Goal: Task Accomplishment & Management: Complete application form

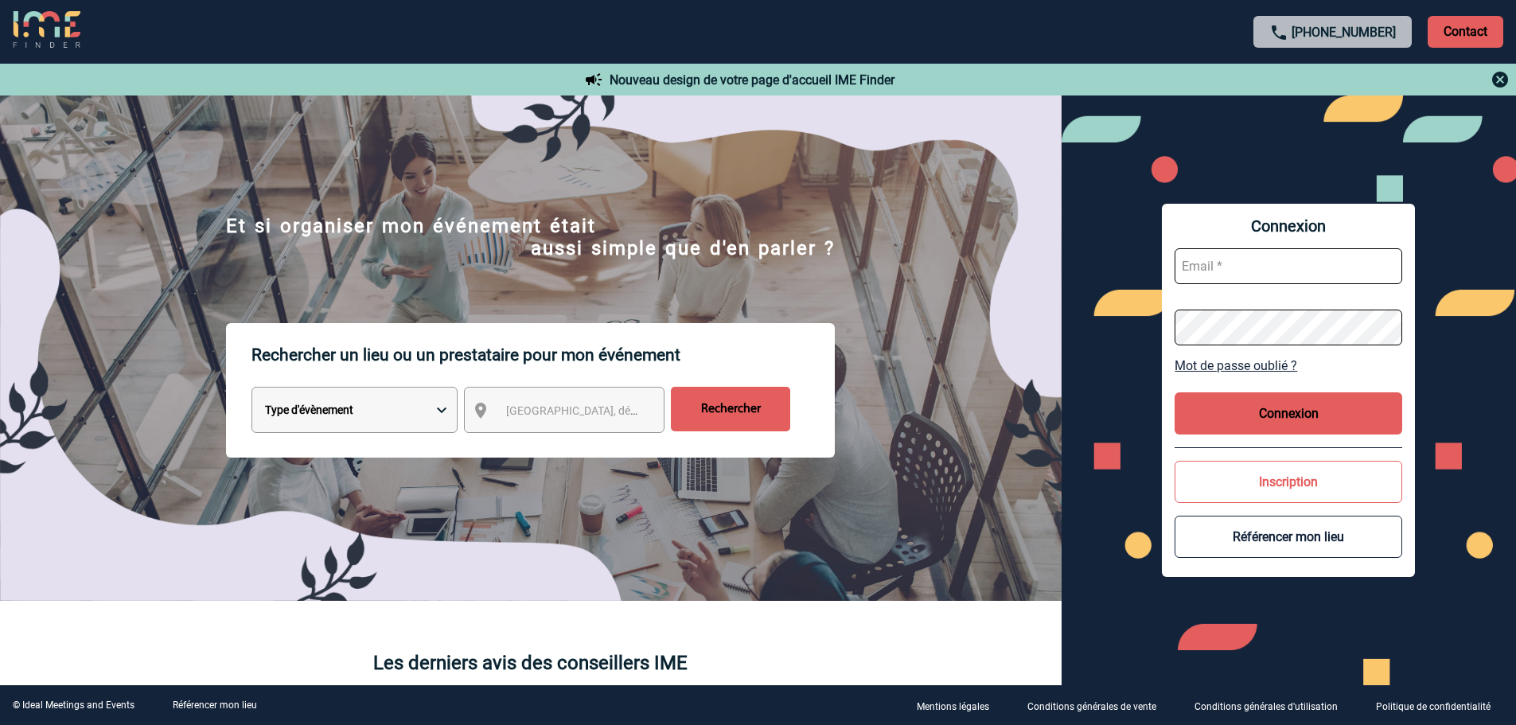
click at [1213, 256] on input "text" at bounding box center [1289, 266] width 228 height 36
type input "maeva.hugot@capgemini.com"
click at [1276, 411] on button "Connexion" at bounding box center [1289, 413] width 228 height 42
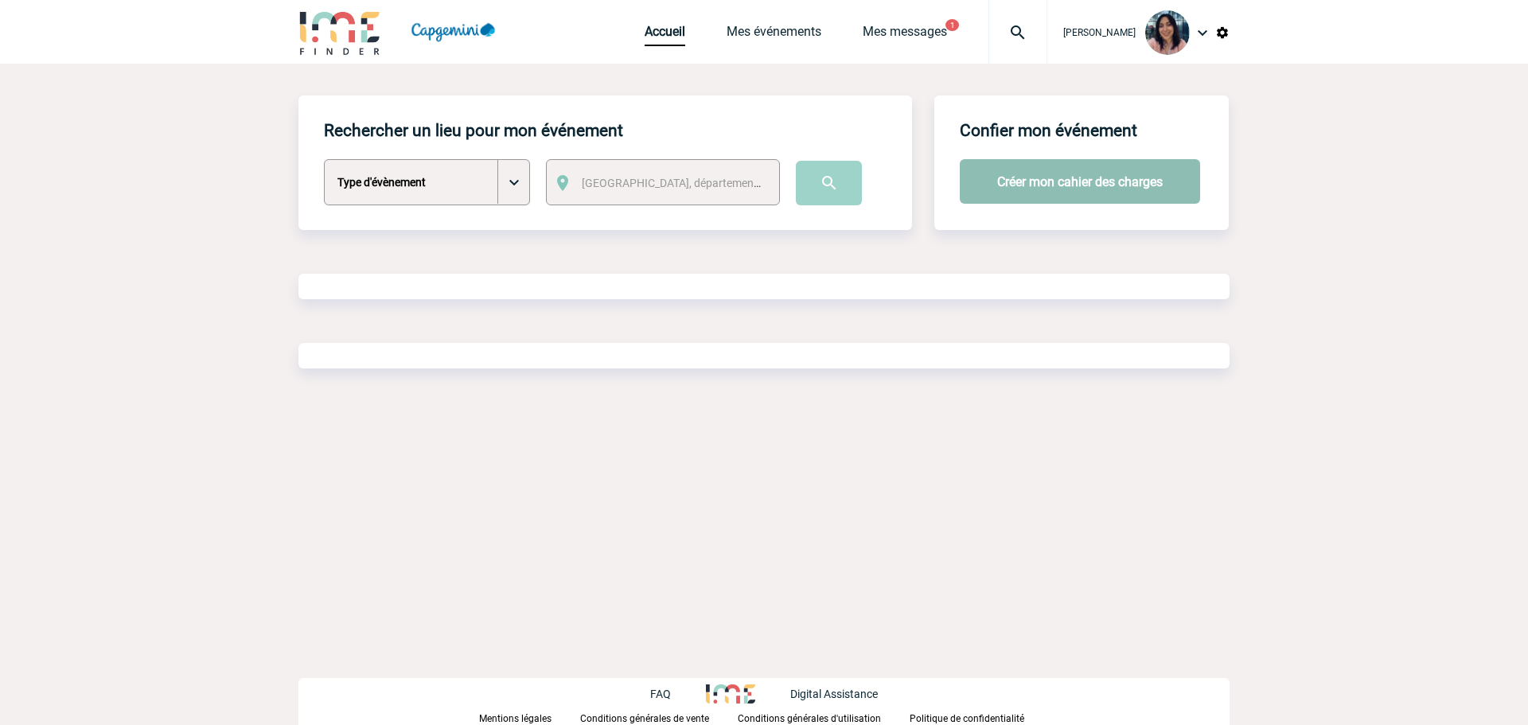
click at [1057, 178] on button "Créer mon cahier des charges" at bounding box center [1080, 181] width 240 height 45
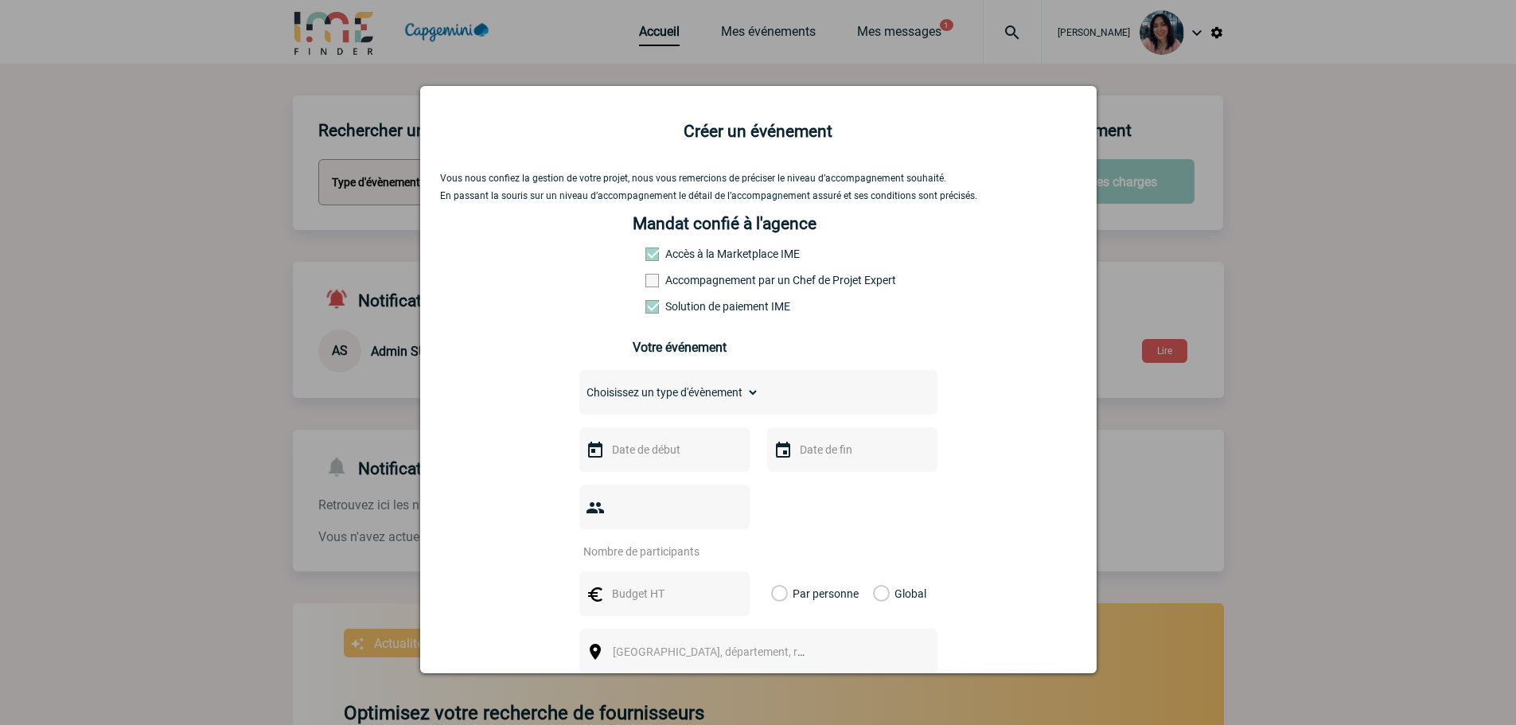
click at [670, 390] on select "Choisissez un type d'évènement Séminaire avec nuitée Séminaire sans nuitée Repa…" at bounding box center [669, 392] width 180 height 22
select select "5"
click at [579, 385] on select "Choisissez un type d'évènement Séminaire avec nuitée Séminaire sans nuitée Repa…" at bounding box center [669, 392] width 180 height 22
click at [649, 454] on input "text" at bounding box center [663, 449] width 110 height 21
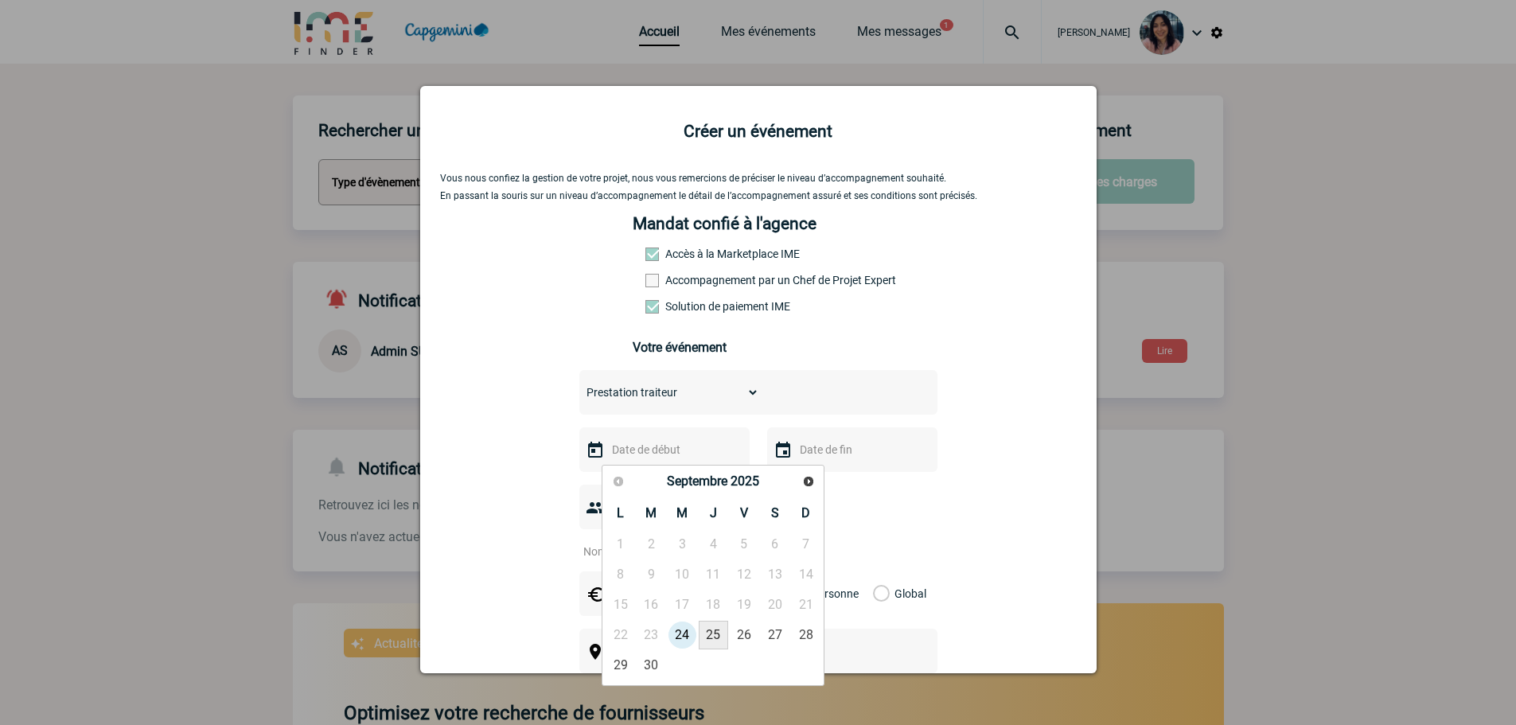
click at [712, 638] on link "25" at bounding box center [713, 635] width 29 height 29
type input "25-09-2025"
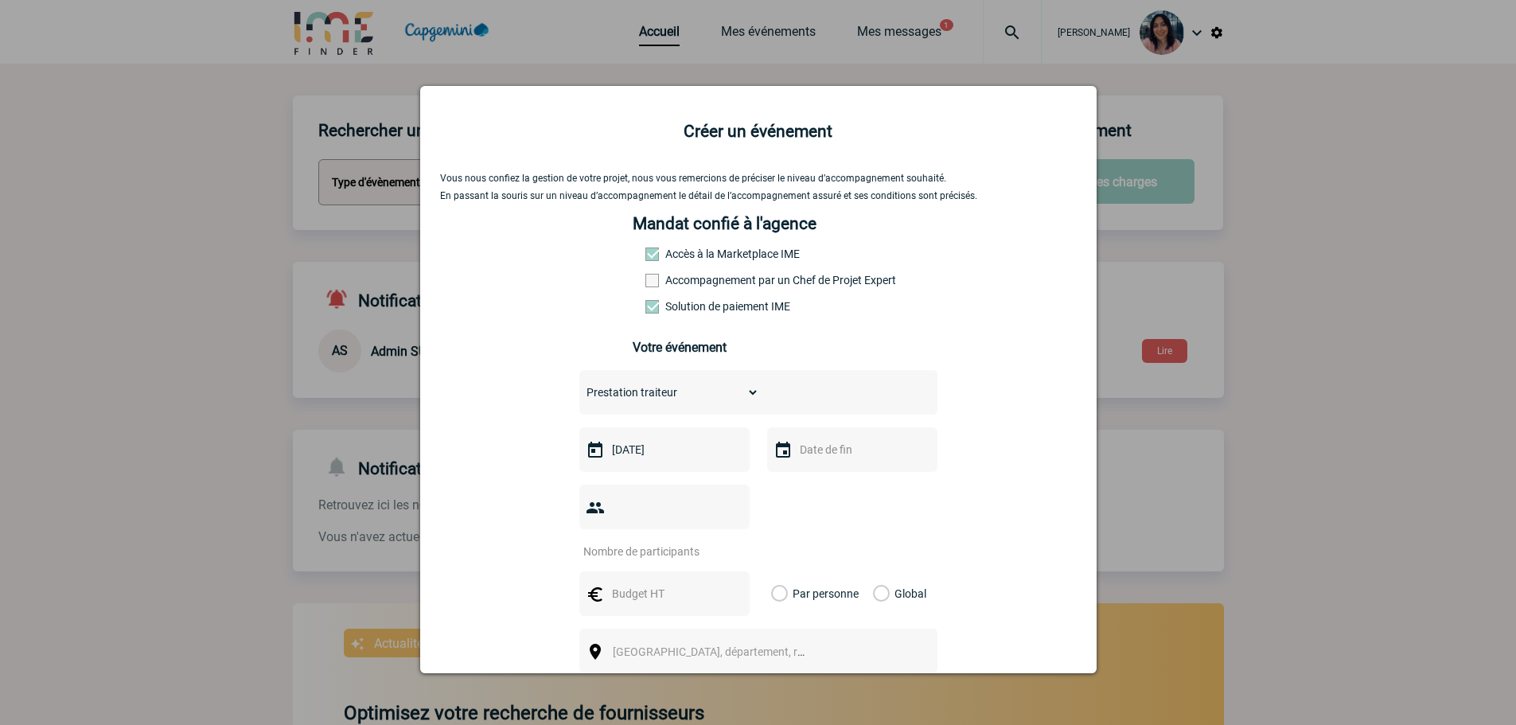
click at [813, 460] on input "text" at bounding box center [851, 449] width 110 height 21
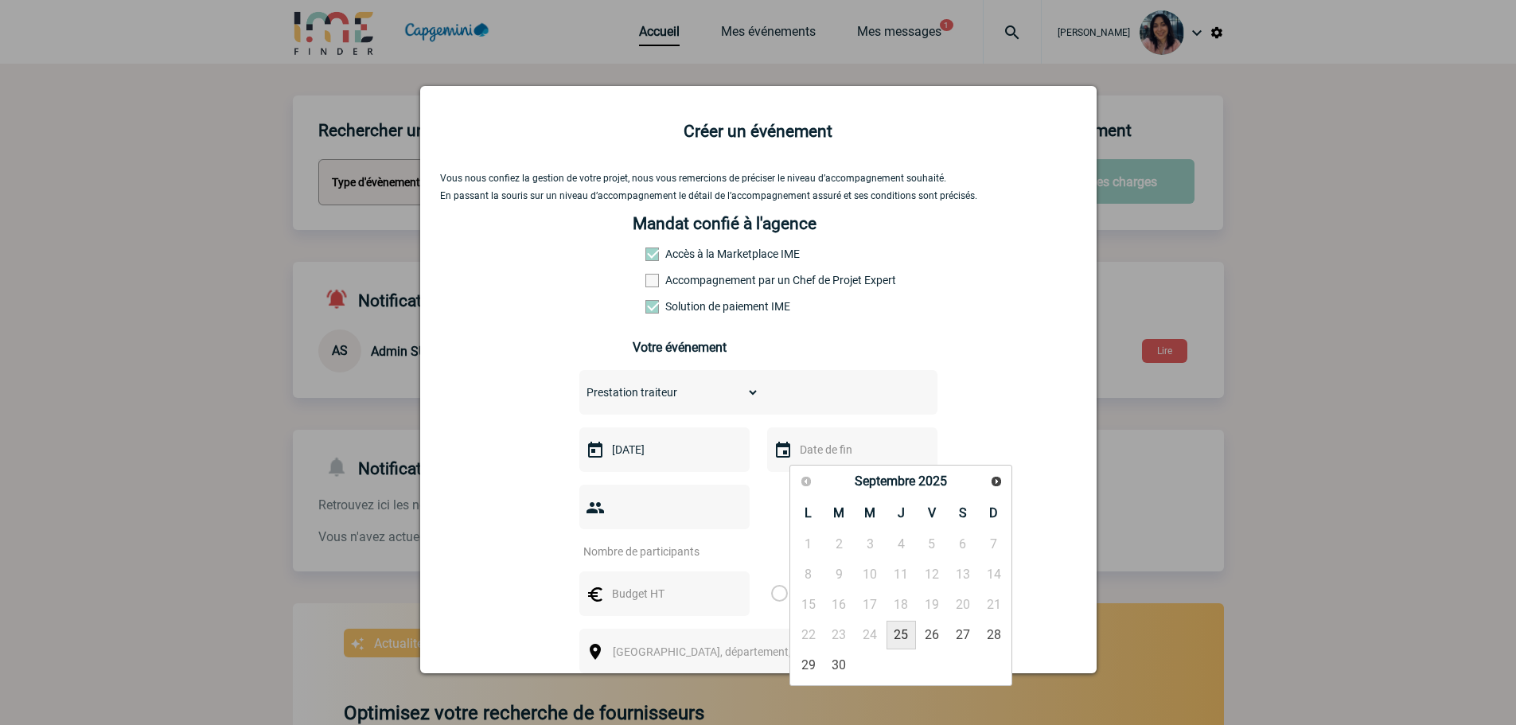
click at [899, 637] on link "25" at bounding box center [901, 635] width 29 height 29
type input "25-09-2025"
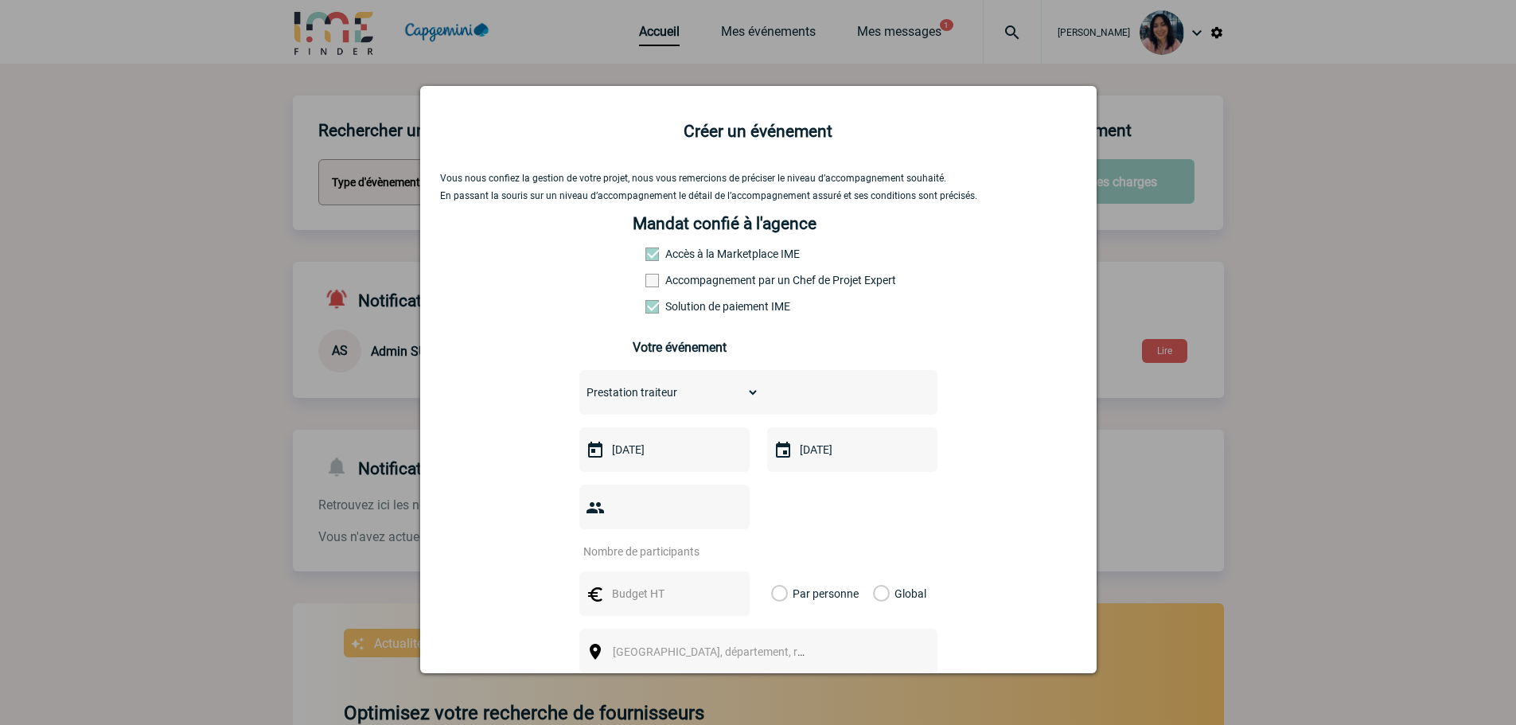
click at [686, 541] on input "number" at bounding box center [654, 551] width 150 height 21
type input "25"
click at [884, 572] on label "Global" at bounding box center [878, 594] width 10 height 45
click at [0, 0] on input "Global" at bounding box center [0, 0] width 0 height 0
click at [689, 583] on input "text" at bounding box center [663, 593] width 110 height 21
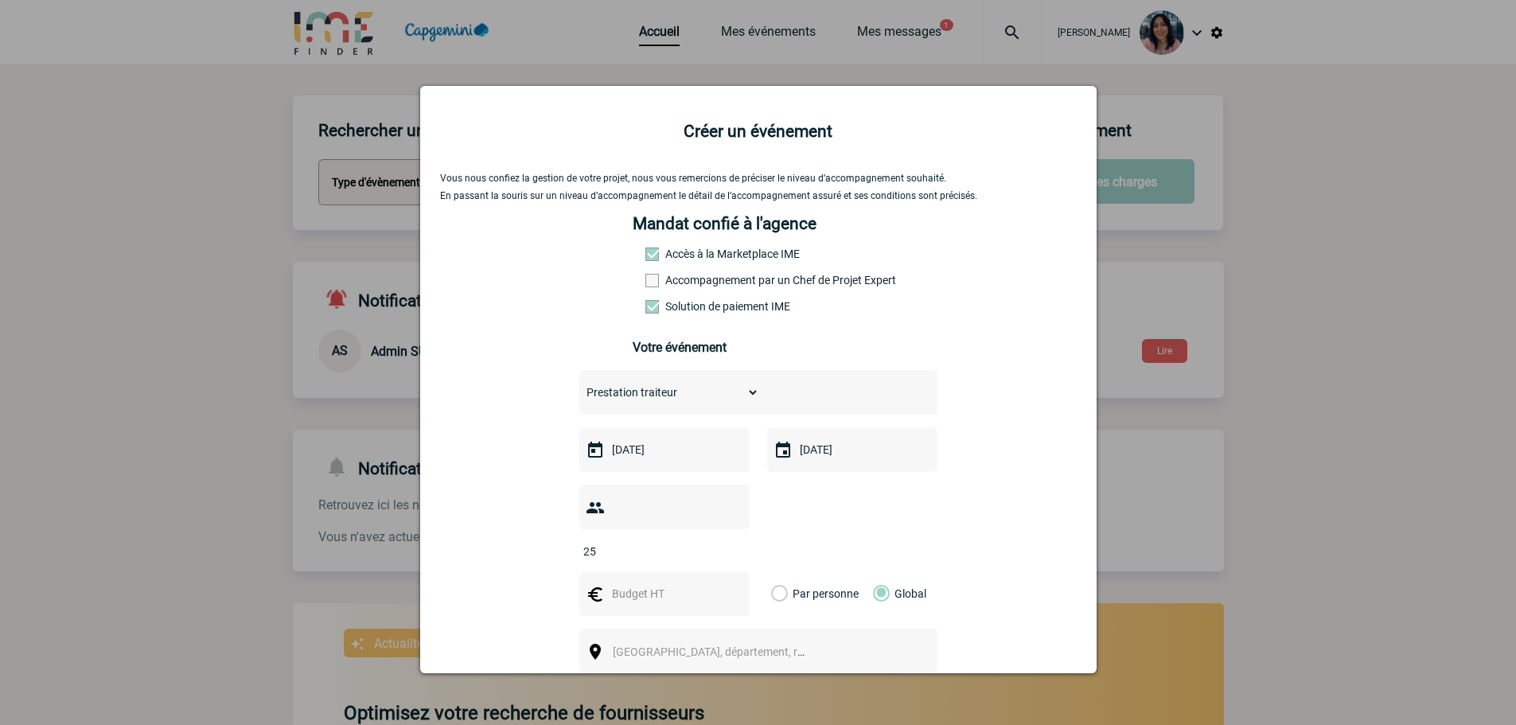
click at [706, 646] on span "Ville, département, région..." at bounding box center [723, 652] width 221 height 13
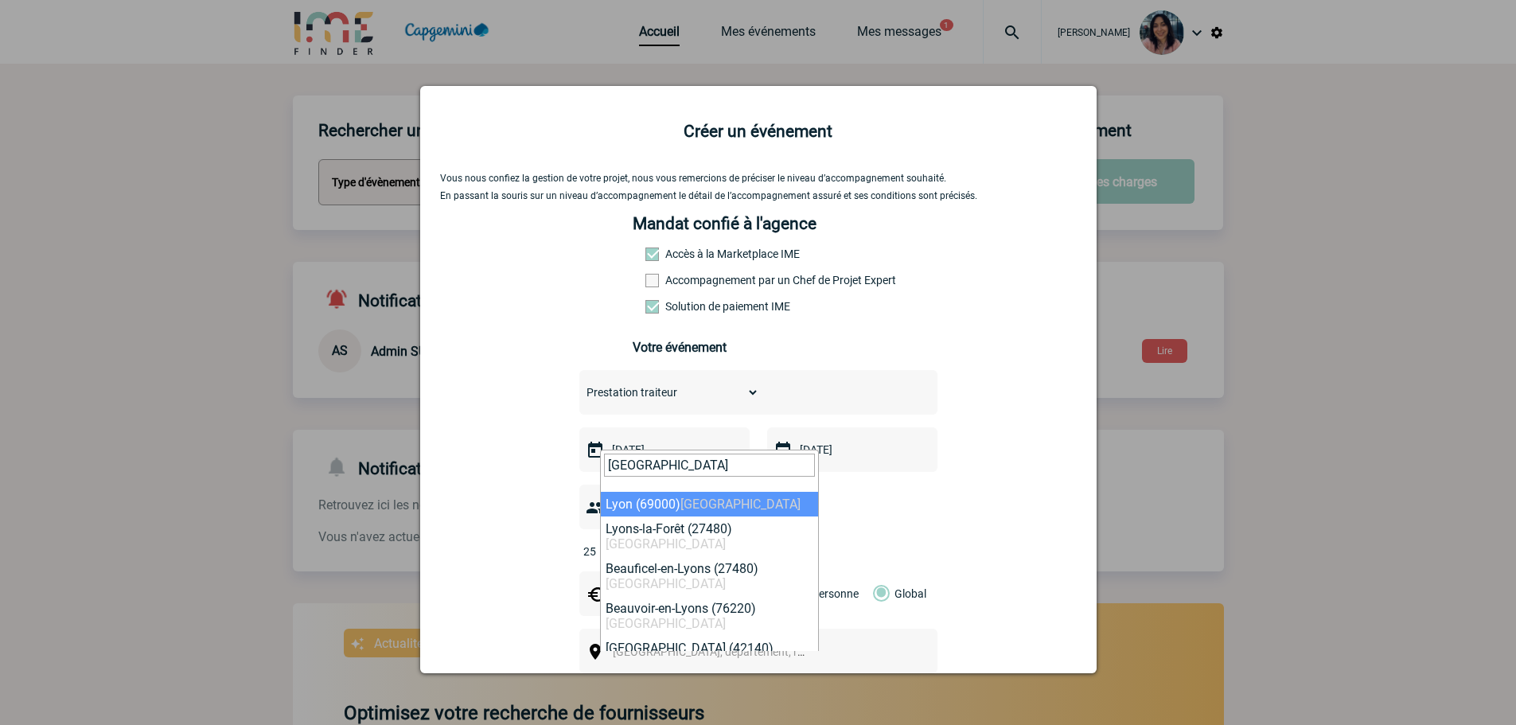
type input "LYON"
select select "36544"
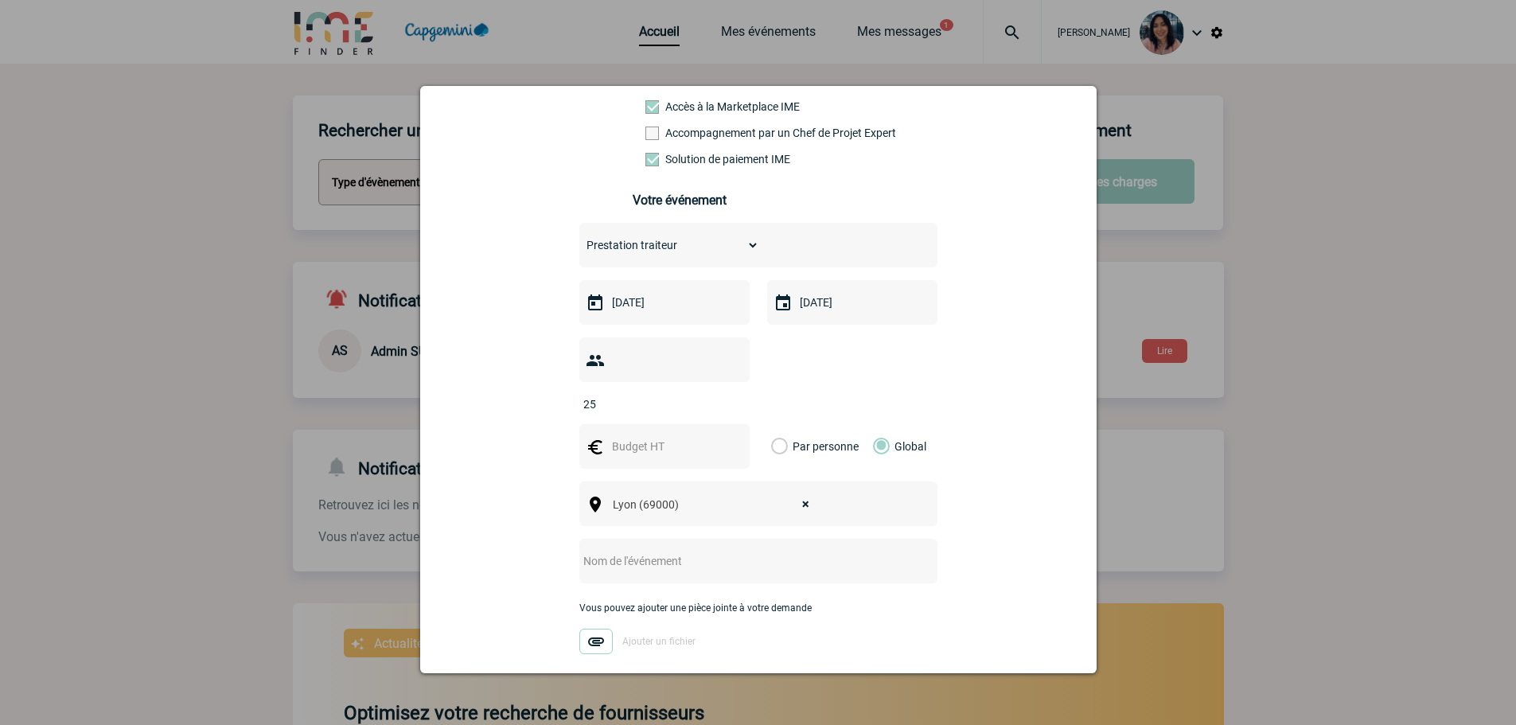
scroll to position [224, 0]
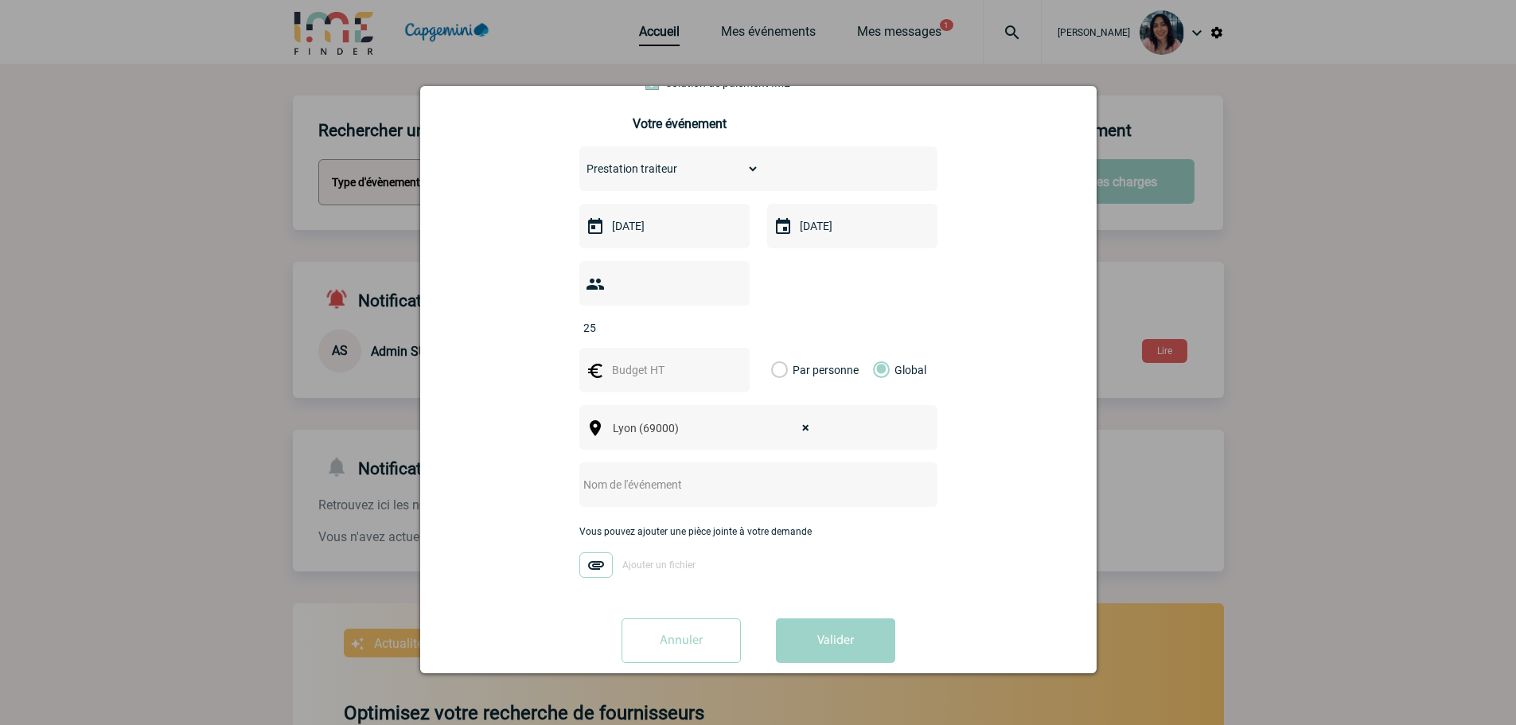
click at [696, 474] on input "text" at bounding box center [737, 484] width 316 height 21
type input "TRAITEUR TECH MEETING"
click at [650, 360] on input "text" at bounding box center [663, 370] width 110 height 21
click at [592, 552] on img at bounding box center [595, 564] width 33 height 25
click at [0, 0] on input "Ajouter un fichier" at bounding box center [0, 0] width 0 height 0
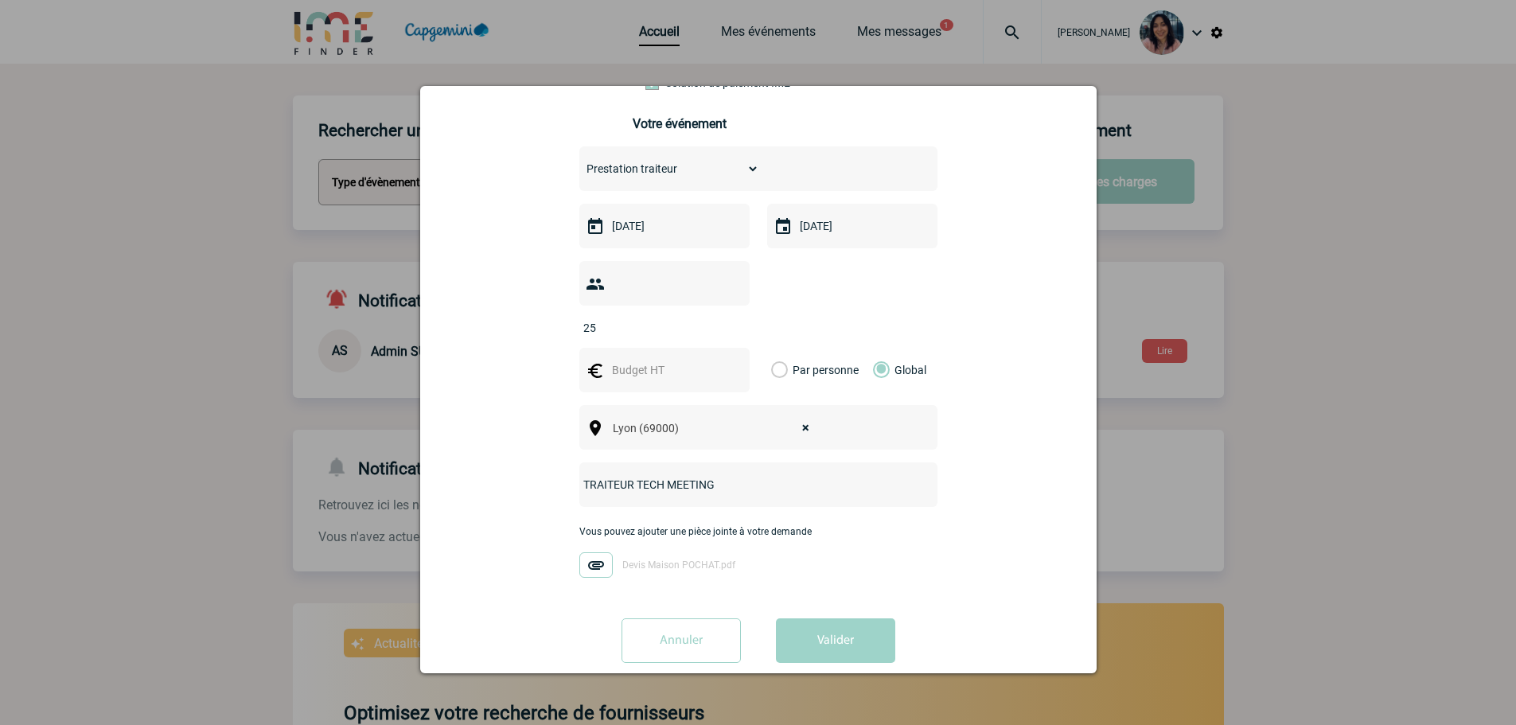
click at [689, 360] on input "text" at bounding box center [663, 370] width 110 height 21
type input "378"
click at [842, 643] on div "Annuler Valider" at bounding box center [758, 646] width 637 height 57
click at [842, 620] on button "Valider" at bounding box center [835, 640] width 119 height 45
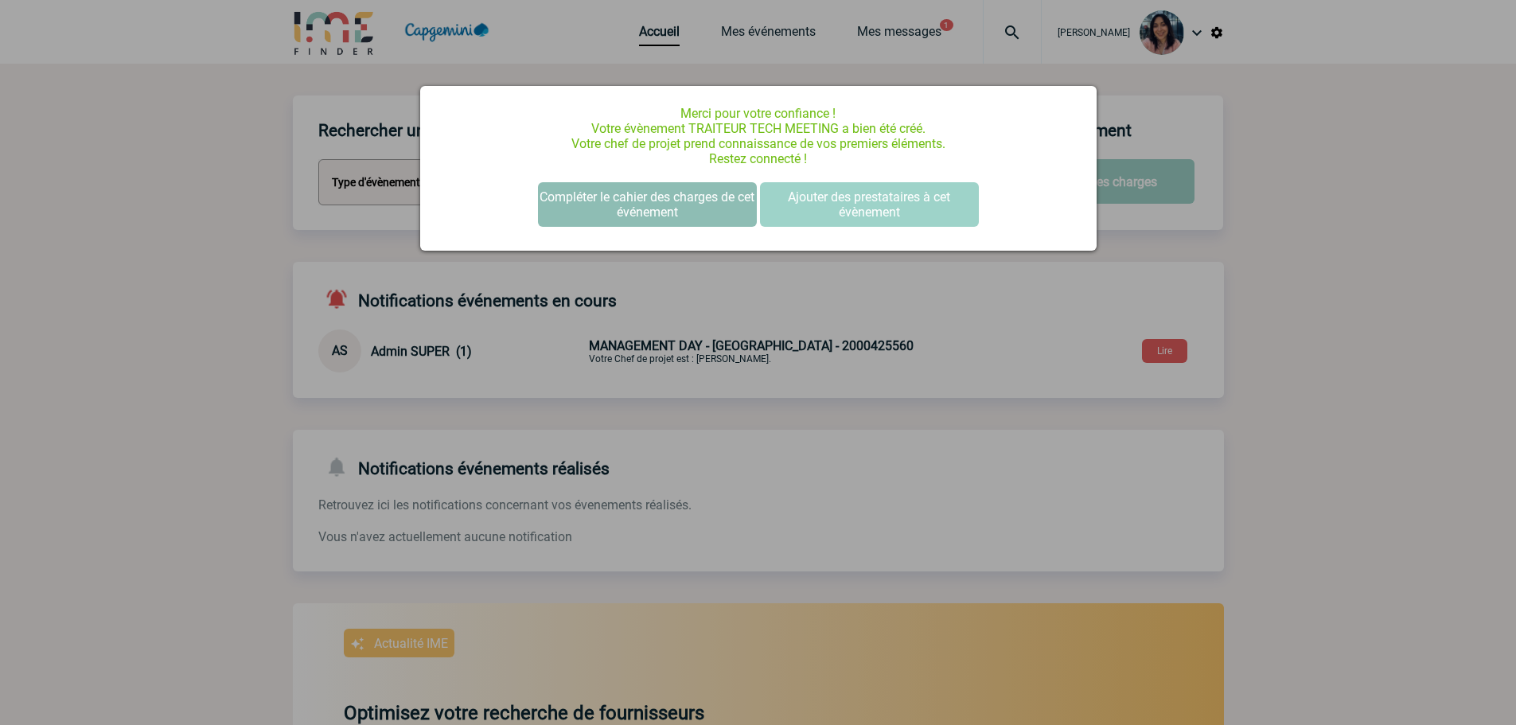
click at [689, 185] on button "Compléter le cahier des charges de cet événement" at bounding box center [647, 204] width 219 height 45
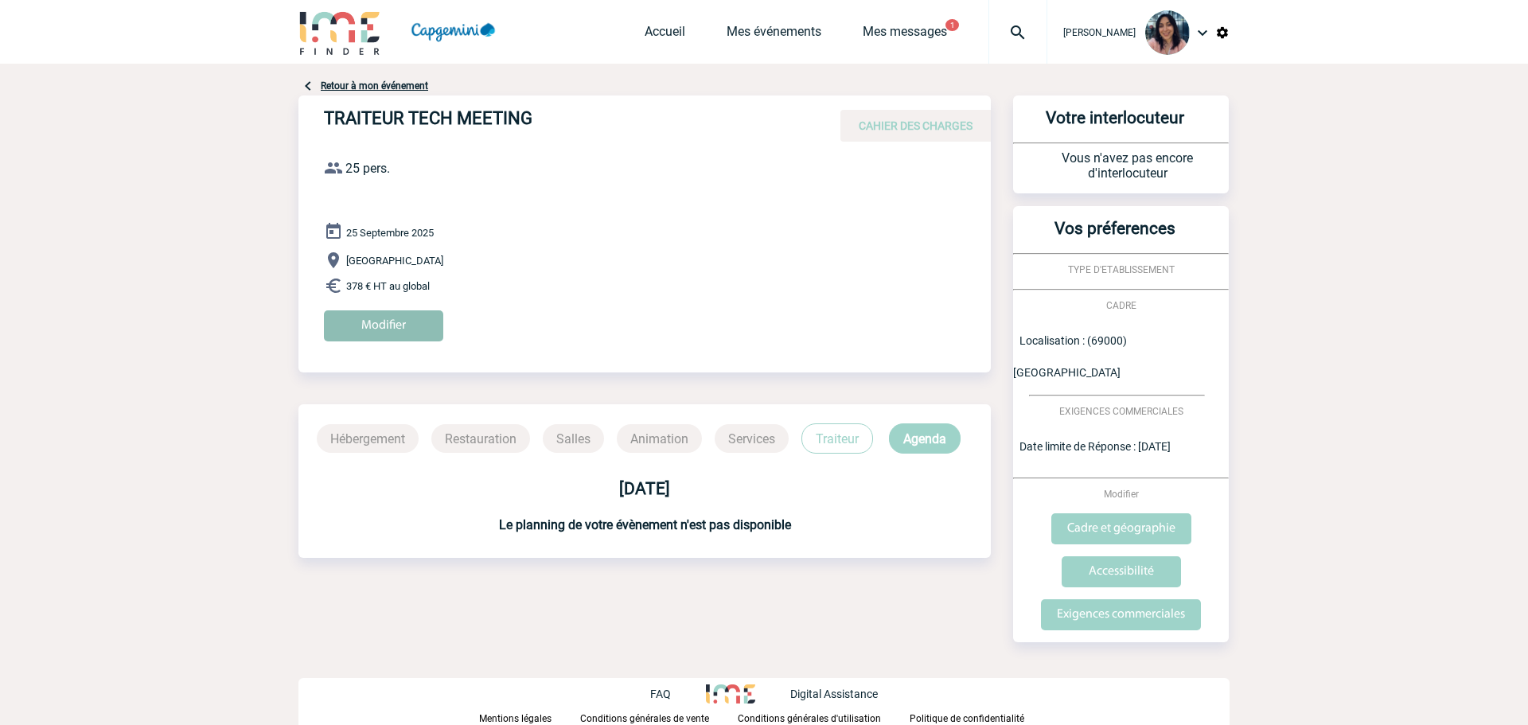
click at [416, 312] on input "Modifier" at bounding box center [383, 325] width 119 height 31
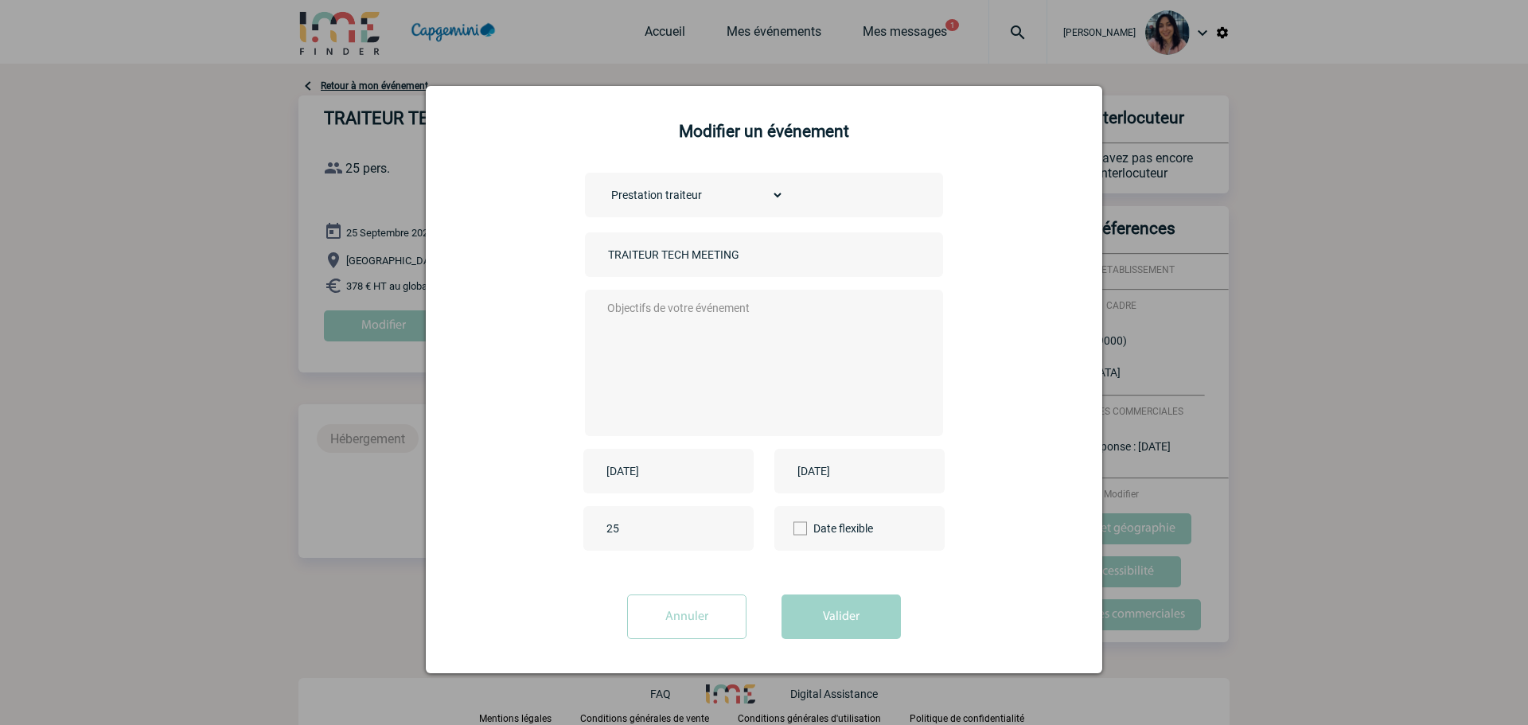
click at [646, 330] on textarea at bounding box center [760, 361] width 314 height 127
paste textarea "pochat.remi@gmail.com"
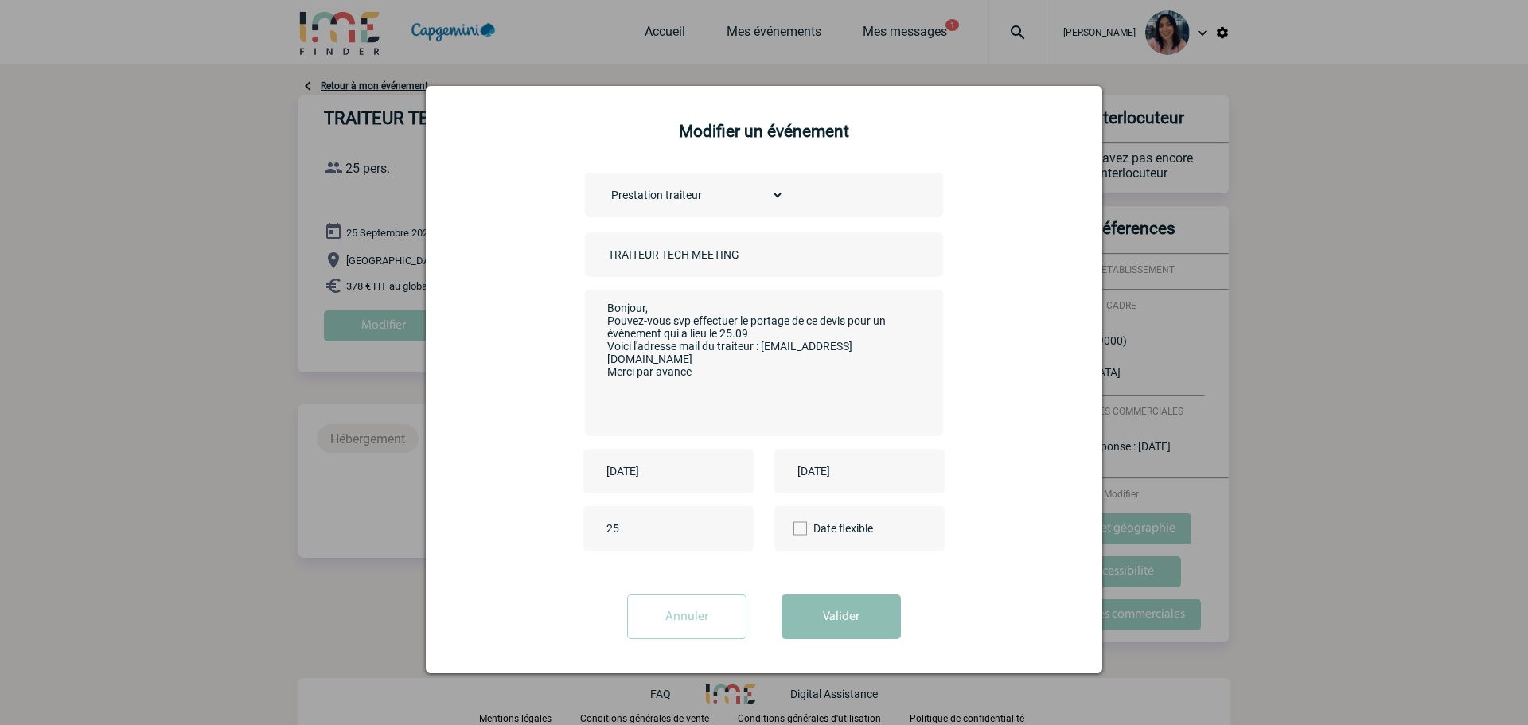
type textarea "Bonjour, Pouvez-vous svp effectuer le portage de ce devis pour un évènement qui…"
click at [864, 626] on button "Valider" at bounding box center [841, 617] width 119 height 45
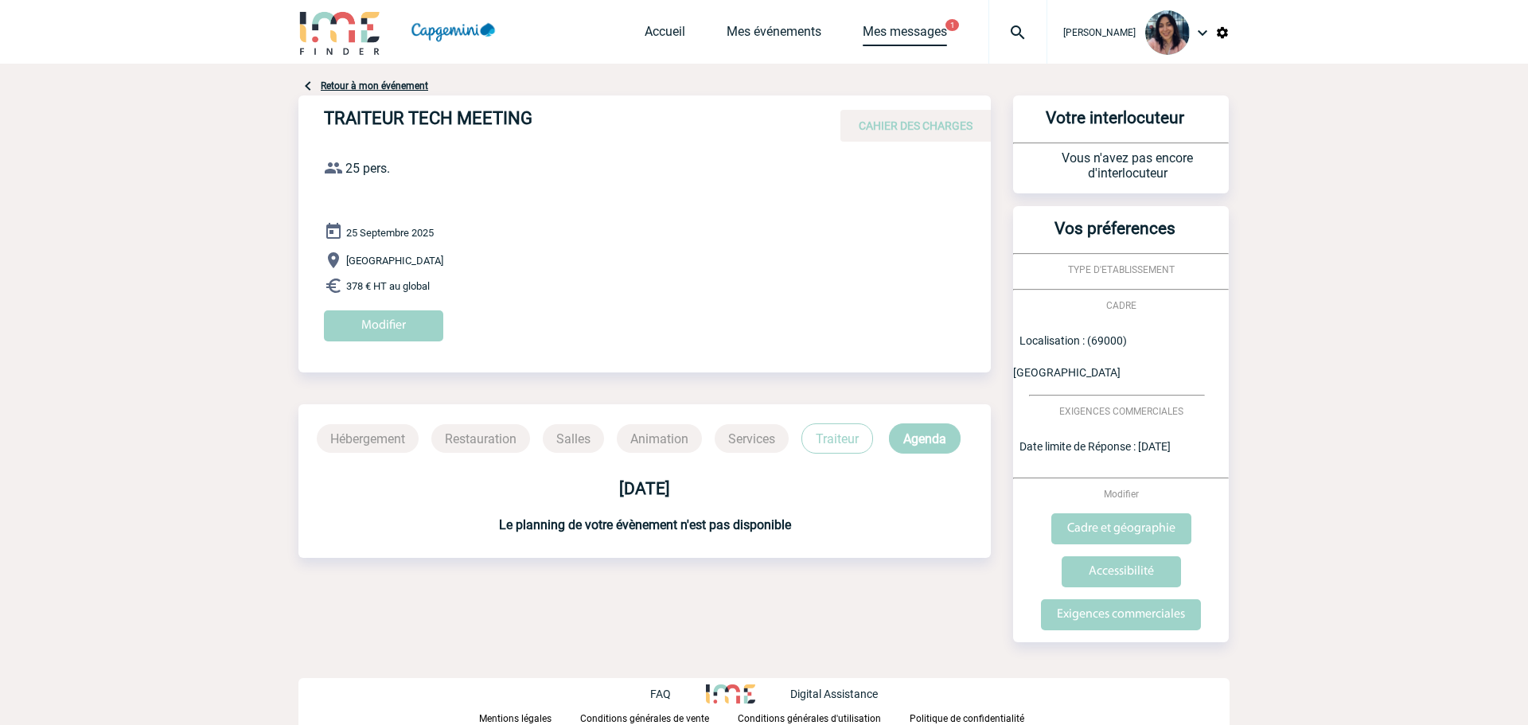
click at [947, 33] on link "Mes messages" at bounding box center [905, 35] width 84 height 22
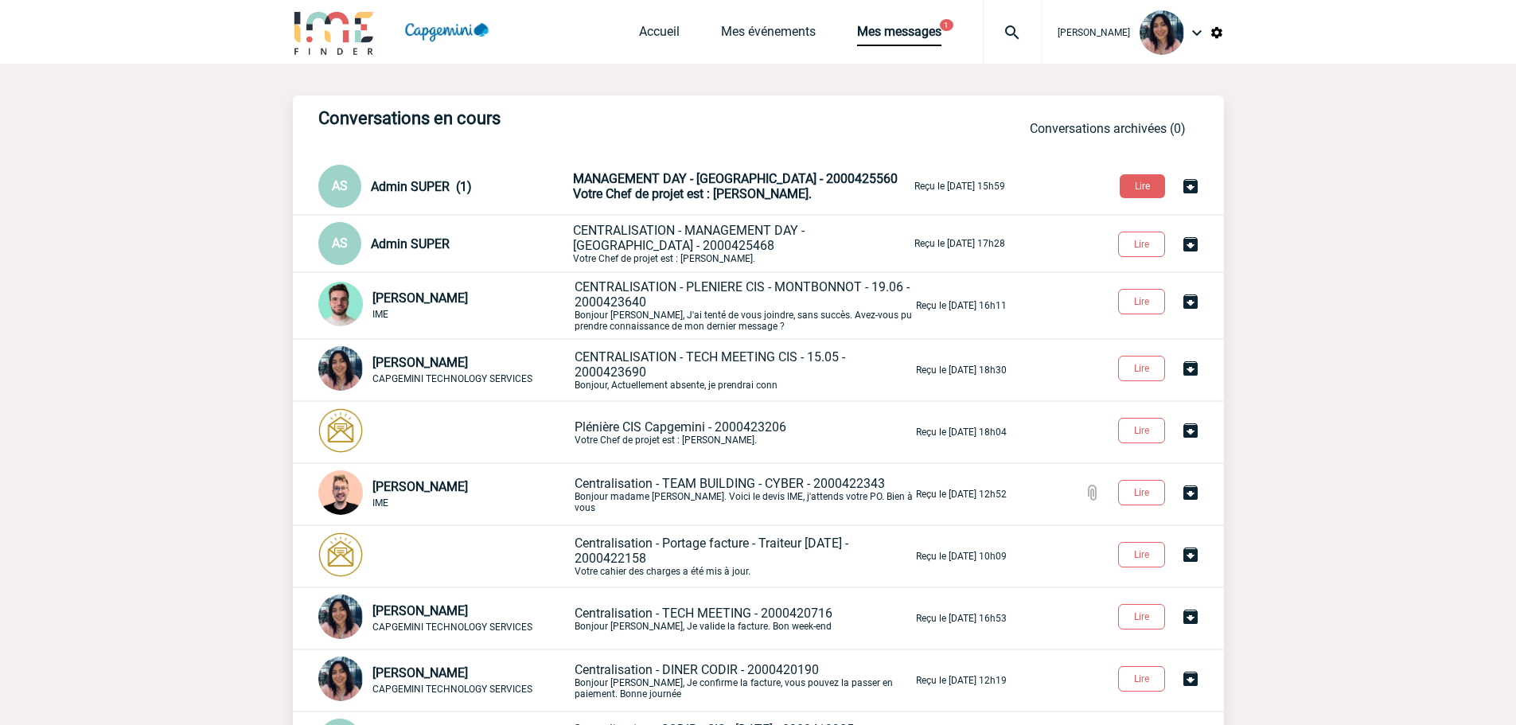
click at [634, 192] on span "Votre Chef de projet est : [PERSON_NAME]." at bounding box center [692, 193] width 239 height 15
